Goal: Understand process/instructions: Learn how to perform a task or action

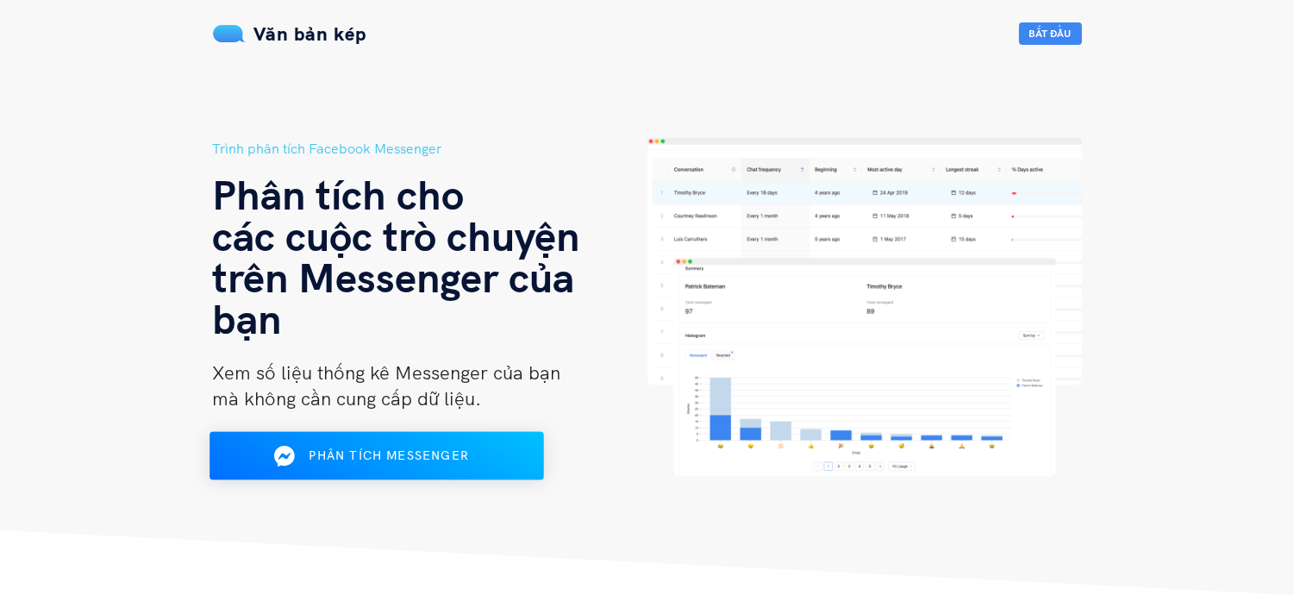
click at [470, 462] on div "Phân tích Messenger" at bounding box center [376, 456] width 272 height 28
click at [393, 451] on font "Phân tích Messenger" at bounding box center [389, 455] width 160 height 16
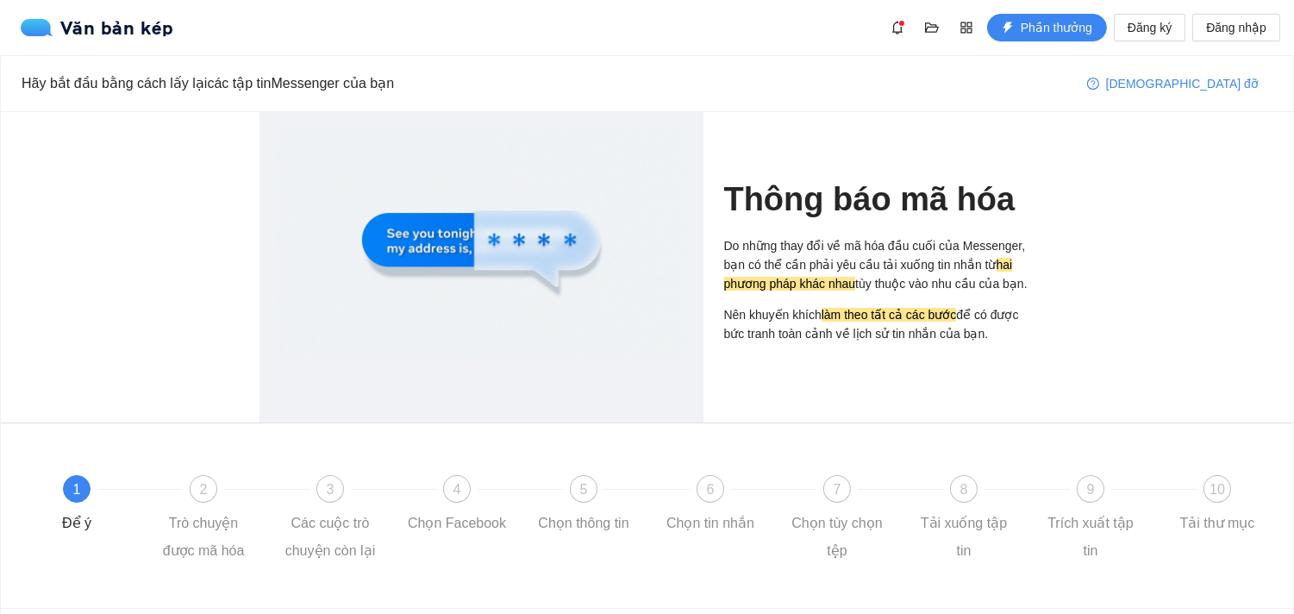
click at [520, 229] on div at bounding box center [481, 244] width 409 height 230
drag, startPoint x: 586, startPoint y: 288, endPoint x: 567, endPoint y: 269, distance: 26.8
click at [583, 283] on div at bounding box center [481, 244] width 409 height 230
click at [565, 267] on div at bounding box center [481, 244] width 409 height 230
click at [225, 497] on div "2 Trò chuyện được mã hóa" at bounding box center [216, 520] width 127 height 90
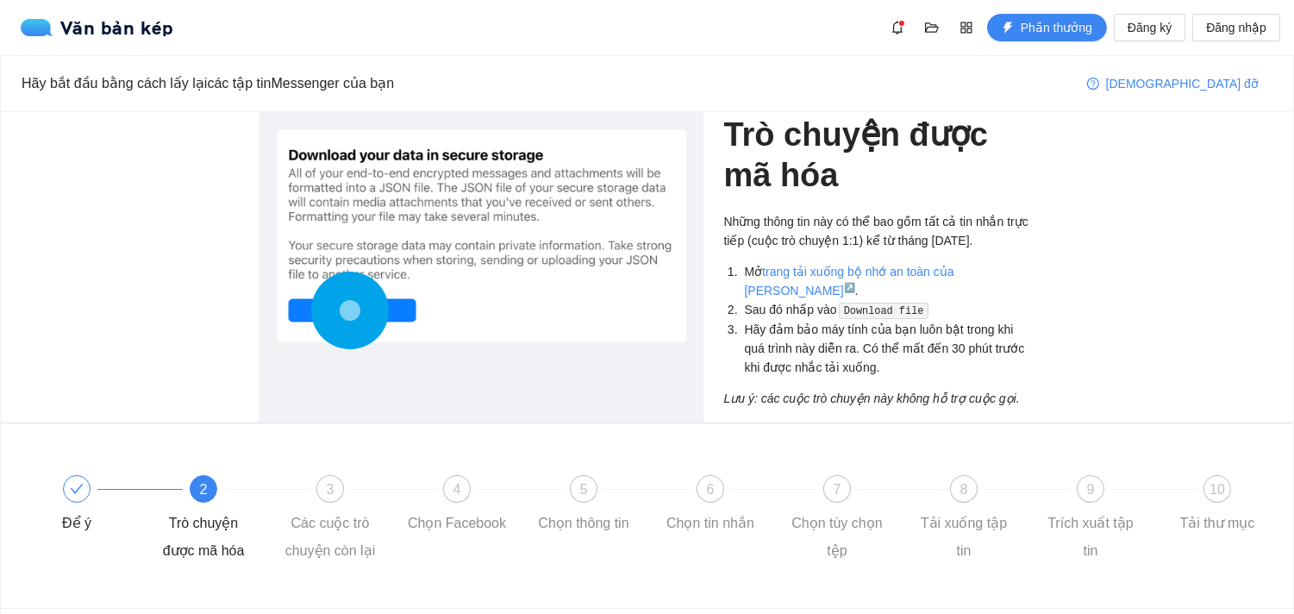
click at [374, 190] on div at bounding box center [481, 235] width 409 height 213
drag, startPoint x: 372, startPoint y: 291, endPoint x: 373, endPoint y: 306, distance: 14.7
click at [370, 296] on circle at bounding box center [350, 309] width 39 height 39
click at [373, 308] on icon at bounding box center [350, 310] width 78 height 78
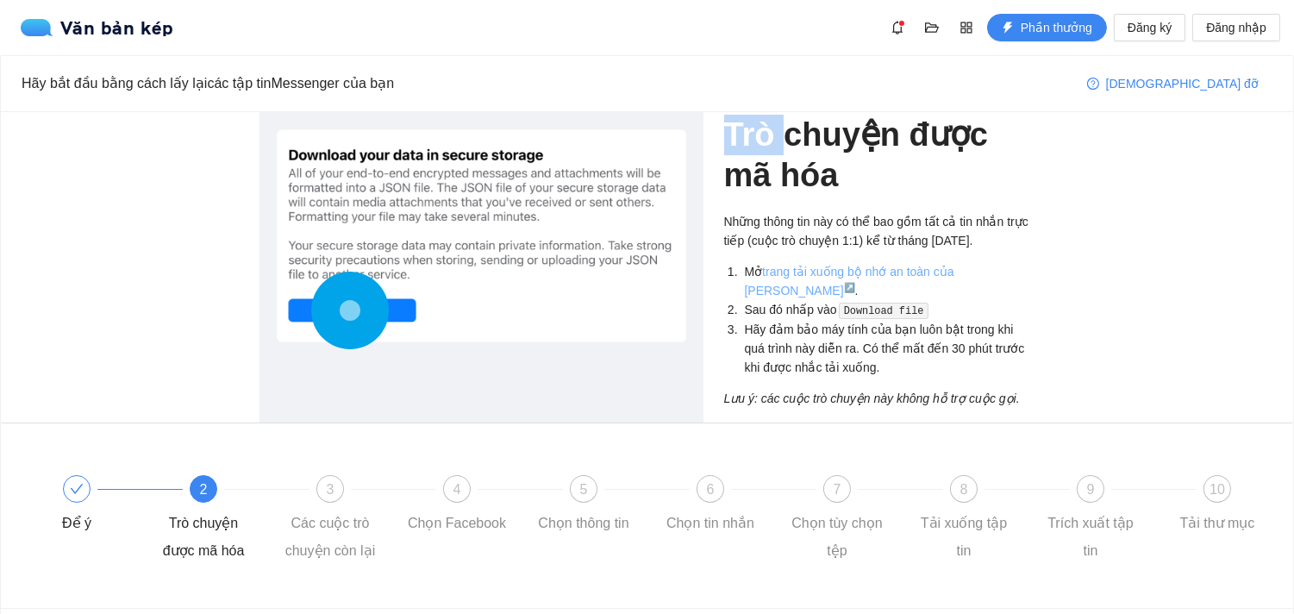
click at [954, 279] on font "trang tải xuống bộ nhớ an toàn của [PERSON_NAME]" at bounding box center [849, 281] width 209 height 33
click at [321, 484] on div "3" at bounding box center [330, 489] width 28 height 28
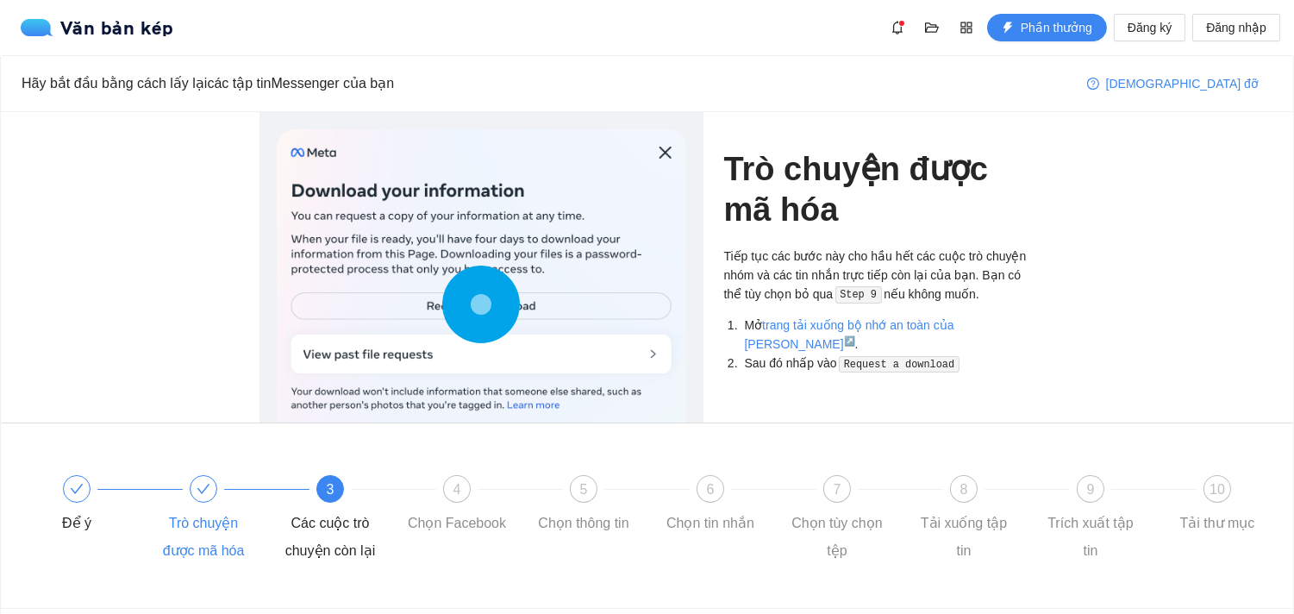
click at [237, 494] on div "Trò chuyện được mã hóa" at bounding box center [216, 520] width 127 height 90
